Goal: Transaction & Acquisition: Purchase product/service

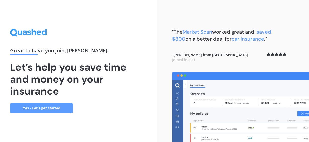
click at [36, 109] on link "Yes - Let’s get started" at bounding box center [41, 108] width 63 height 10
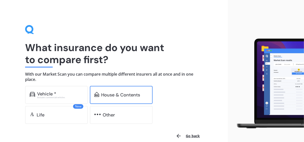
click at [120, 96] on div "House & Contents" at bounding box center [120, 95] width 39 height 5
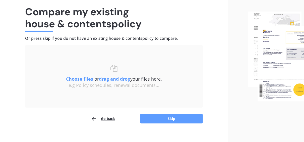
scroll to position [42, 0]
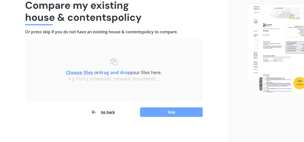
click at [173, 112] on button "Skip" at bounding box center [171, 113] width 63 height 10
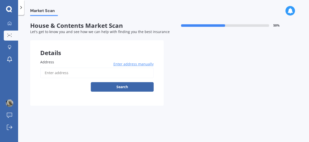
click at [62, 73] on input "Address" at bounding box center [96, 73] width 113 height 11
type input "[STREET_ADDRESS]"
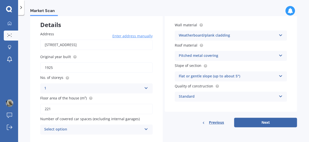
scroll to position [44, 0]
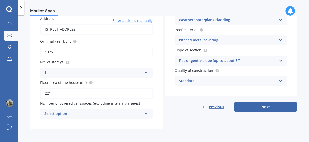
click at [106, 114] on div "Select option" at bounding box center [93, 114] width 98 height 6
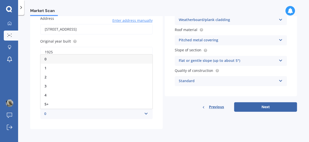
click at [106, 114] on div "0" at bounding box center [93, 114] width 98 height 6
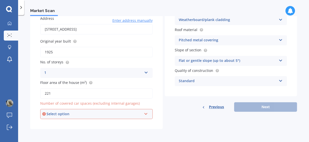
click at [106, 114] on div "Select option" at bounding box center [93, 115] width 95 height 6
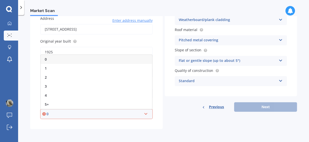
click at [60, 58] on div "0" at bounding box center [96, 59] width 111 height 9
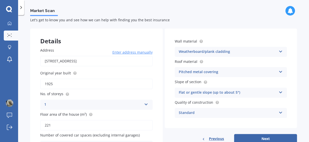
scroll to position [0, 0]
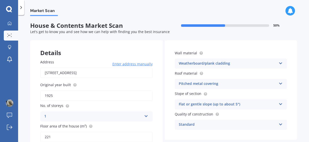
click at [215, 82] on div "Pitched metal covering" at bounding box center [228, 84] width 98 height 6
click at [168, 93] on div "Wall material Weatherboard/plank cladding Artificial weatherboard/plank claddin…" at bounding box center [231, 90] width 132 height 100
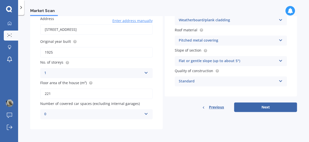
scroll to position [44, 0]
click at [254, 107] on button "Next" at bounding box center [265, 107] width 63 height 10
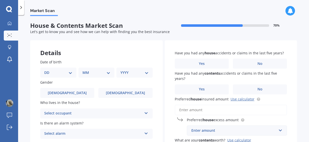
scroll to position [0, 0]
click at [44, 70] on select "DD 01 02 03 04 05 06 07 08 09 10 11 12 13 14 15 16 17 18 19 20 21 22 23 24 25 2…" at bounding box center [58, 73] width 28 height 6
select select "21"
click option "21" at bounding box center [0, 0] width 0 height 0
select select "12"
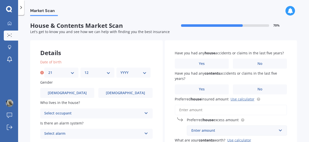
click option "12" at bounding box center [0, 0] width 0 height 0
select select "1971"
click option "1971" at bounding box center [0, 0] width 0 height 0
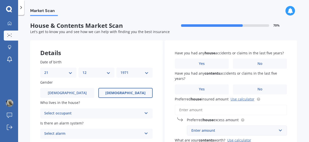
click at [123, 94] on span "[DEMOGRAPHIC_DATA]" at bounding box center [125, 93] width 40 height 4
click at [0, 0] on input "[DEMOGRAPHIC_DATA]" at bounding box center [0, 0] width 0 height 0
click at [141, 113] on div "Select occupant Owner Owner + Boarder" at bounding box center [96, 114] width 112 height 10
click at [53, 123] on span "Owner" at bounding box center [49, 123] width 11 height 5
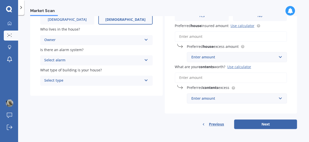
scroll to position [74, 0]
click at [80, 61] on div "Select alarm" at bounding box center [93, 61] width 98 height 6
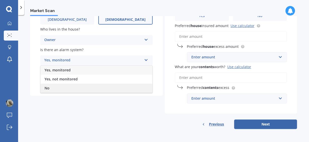
click at [55, 87] on div "No" at bounding box center [96, 88] width 112 height 9
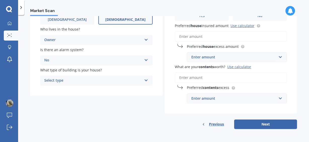
click at [86, 81] on div "Select type" at bounding box center [93, 81] width 98 height 6
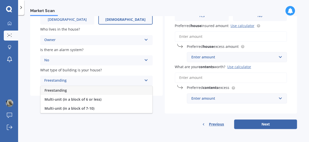
click at [71, 91] on div "Freestanding" at bounding box center [96, 90] width 112 height 9
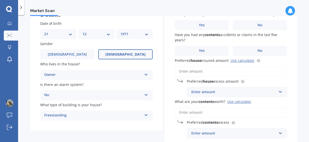
scroll to position [0, 0]
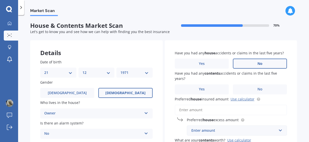
click at [257, 64] on span "No" at bounding box center [259, 64] width 5 height 4
click at [0, 0] on input "No" at bounding box center [0, 0] width 0 height 0
click at [251, 90] on label "No" at bounding box center [260, 90] width 54 height 10
click at [0, 0] on input "No" at bounding box center [0, 0] width 0 height 0
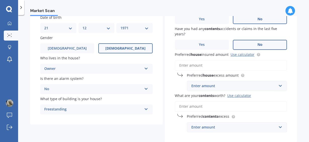
scroll to position [56, 0]
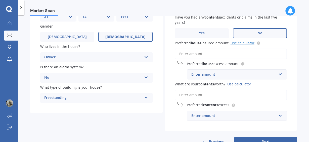
click at [241, 44] on link "Use calculator" at bounding box center [242, 43] width 24 height 5
click at [183, 56] on input "Preferred house insured amount Use calculator" at bounding box center [231, 54] width 112 height 11
click at [187, 53] on input "Preferred house insured amount Use calculator" at bounding box center [231, 54] width 112 height 11
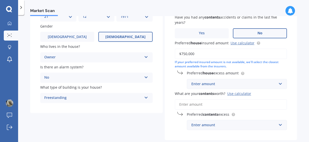
type input "$750,000"
click at [195, 84] on div "Enter amount" at bounding box center [233, 84] width 85 height 6
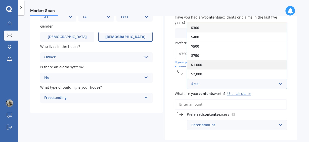
click at [205, 65] on div "$1,000" at bounding box center [237, 64] width 100 height 9
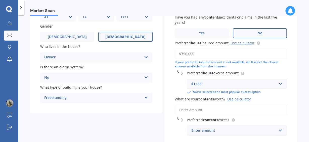
click at [187, 111] on input "What are your contents worth? Use calculator" at bounding box center [231, 110] width 112 height 11
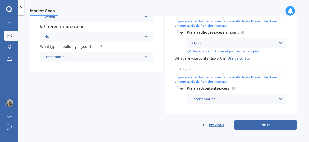
scroll to position [98, 0]
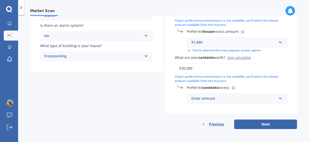
type input "$30,000"
click at [201, 100] on div "Enter amount" at bounding box center [233, 99] width 85 height 6
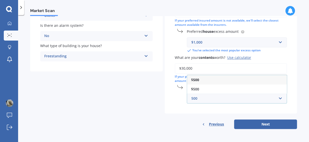
click at [219, 98] on input "500" at bounding box center [235, 99] width 96 height 10
type input "500"
click at [265, 124] on button "Next" at bounding box center [265, 125] width 63 height 10
select select "21"
select select "12"
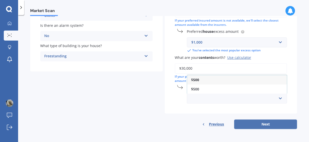
select select "1971"
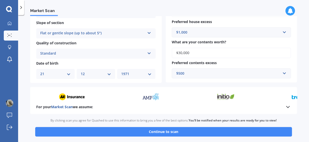
scroll to position [195, 0]
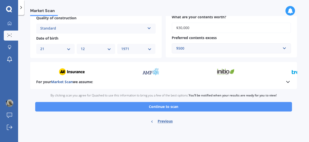
click at [160, 106] on button "Continue to scan" at bounding box center [163, 107] width 256 height 10
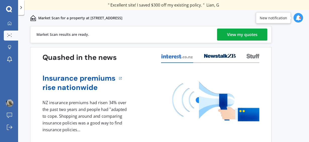
click at [234, 35] on div "View my quotes" at bounding box center [242, 35] width 30 height 12
